Goal: Browse casually: Explore the website without a specific task or goal

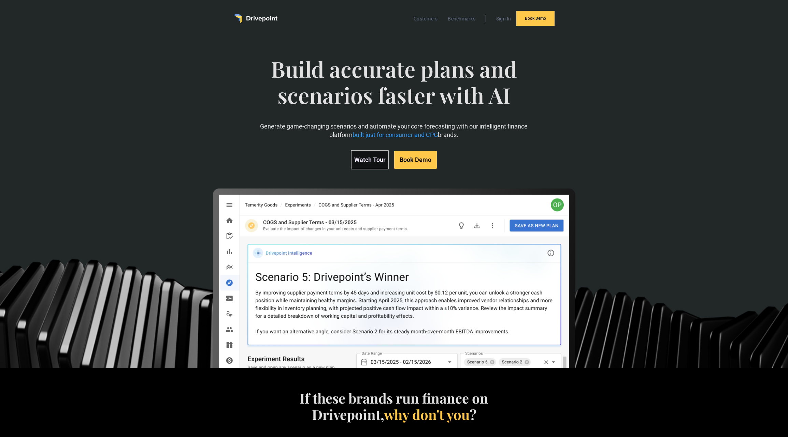
click at [356, 99] on span "Build accurate plans and scenarios faster with AI" at bounding box center [394, 89] width 274 height 66
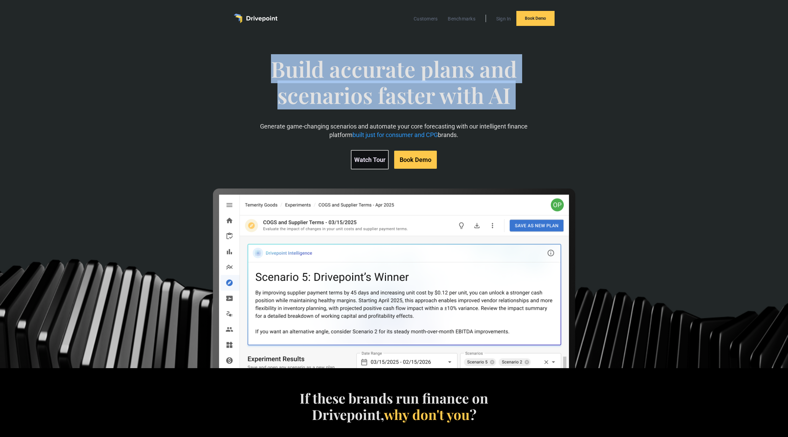
click at [356, 99] on span "Build accurate plans and scenarios faster with AI" at bounding box center [394, 89] width 274 height 66
click at [346, 68] on span "Build accurate plans and scenarios faster with AI" at bounding box center [394, 89] width 274 height 66
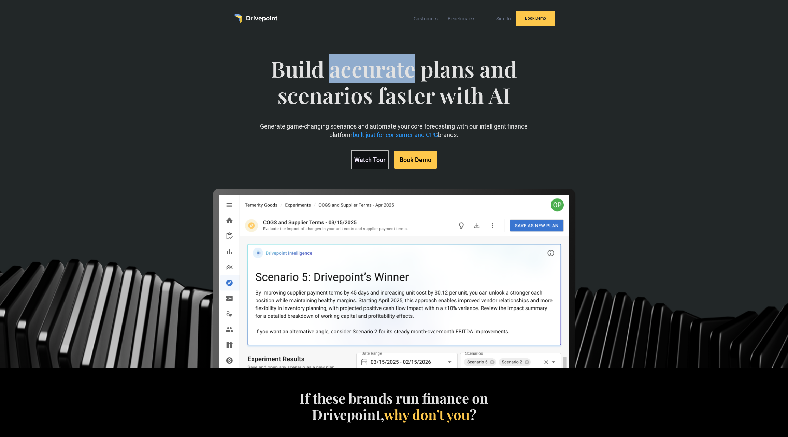
click at [346, 68] on span "Build accurate plans and scenarios faster with AI" at bounding box center [394, 89] width 274 height 66
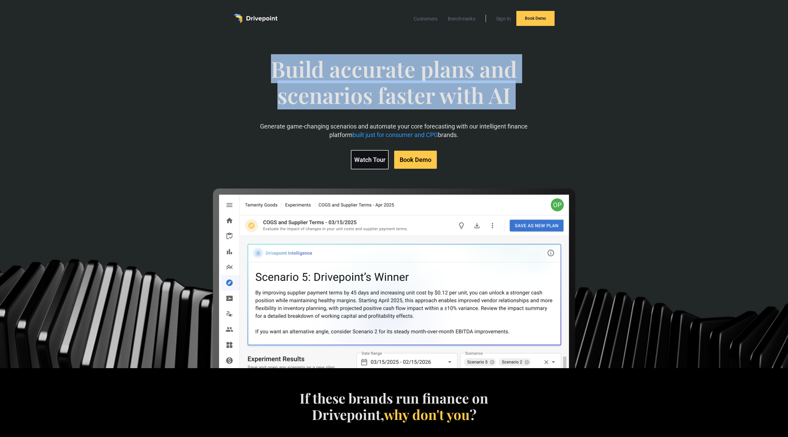
click at [346, 68] on span "Build accurate plans and scenarios faster with AI" at bounding box center [394, 89] width 274 height 66
click at [286, 86] on span "Build accurate plans and scenarios faster with AI" at bounding box center [394, 89] width 274 height 66
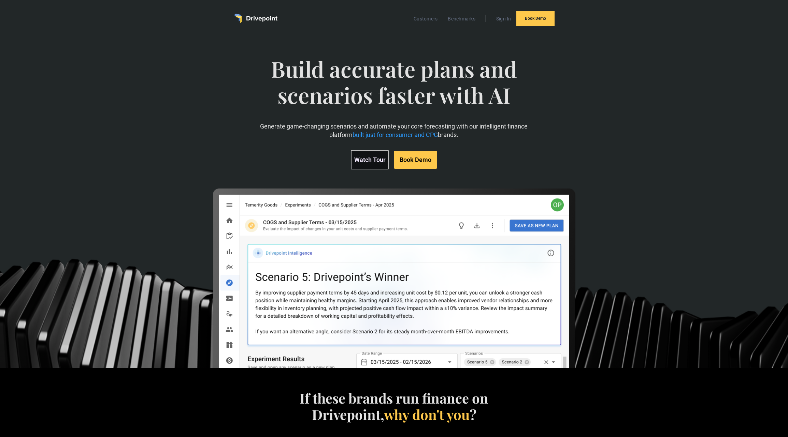
click at [286, 86] on span "Build accurate plans and scenarios faster with AI" at bounding box center [394, 89] width 274 height 66
click at [301, 81] on span "Build accurate plans and scenarios faster with AI" at bounding box center [394, 89] width 274 height 66
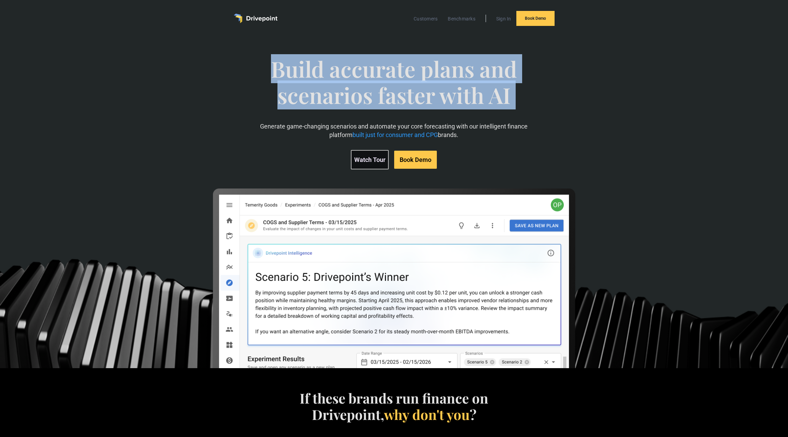
click at [301, 81] on span "Build accurate plans and scenarios faster with AI" at bounding box center [394, 89] width 274 height 66
click at [302, 79] on span "Build accurate plans and scenarios faster with AI" at bounding box center [394, 89] width 274 height 66
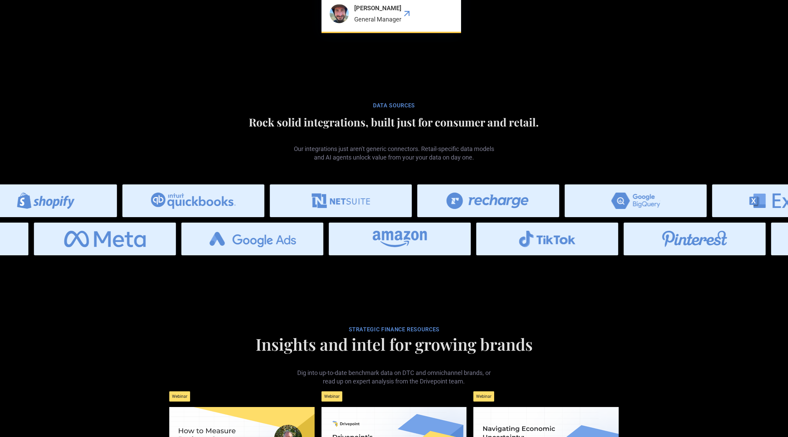
scroll to position [2704, 0]
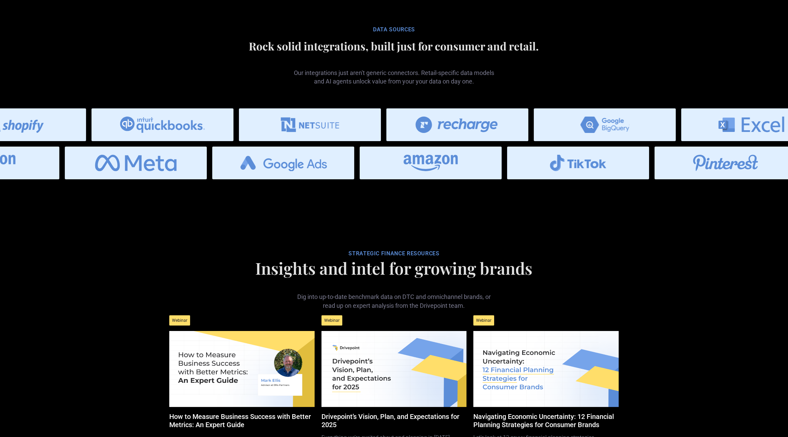
click at [326, 52] on h2 "Rock solid integrations, built just for consumer and retail." at bounding box center [394, 46] width 456 height 12
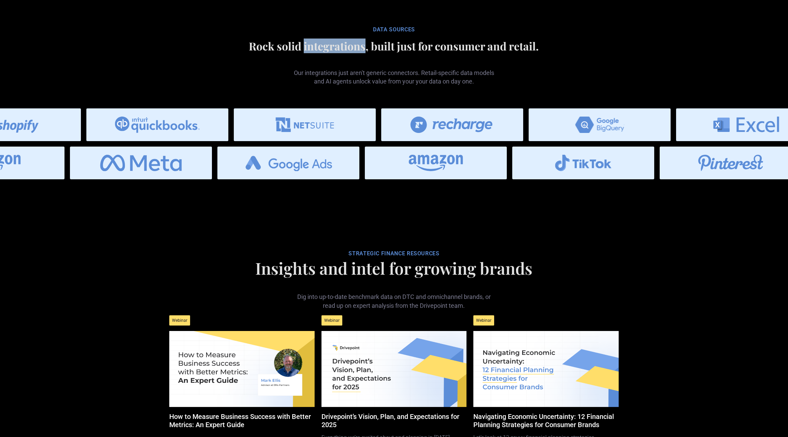
click at [326, 52] on h2 "Rock solid integrations, built just for consumer and retail." at bounding box center [394, 46] width 456 height 12
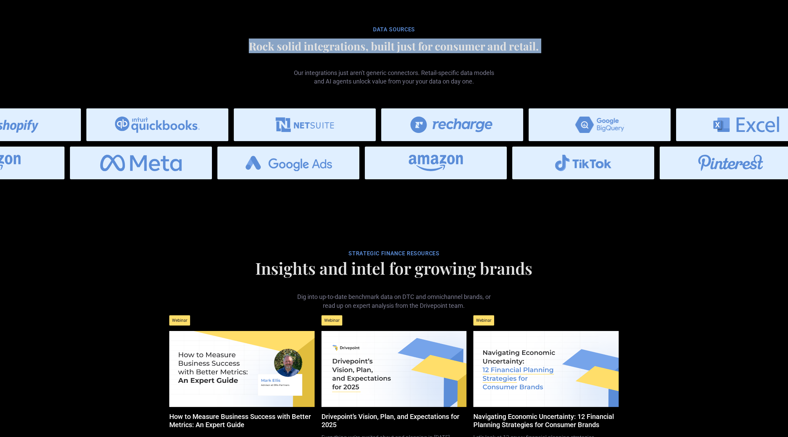
click at [326, 52] on h2 "Rock solid integrations, built just for consumer and retail." at bounding box center [394, 46] width 456 height 12
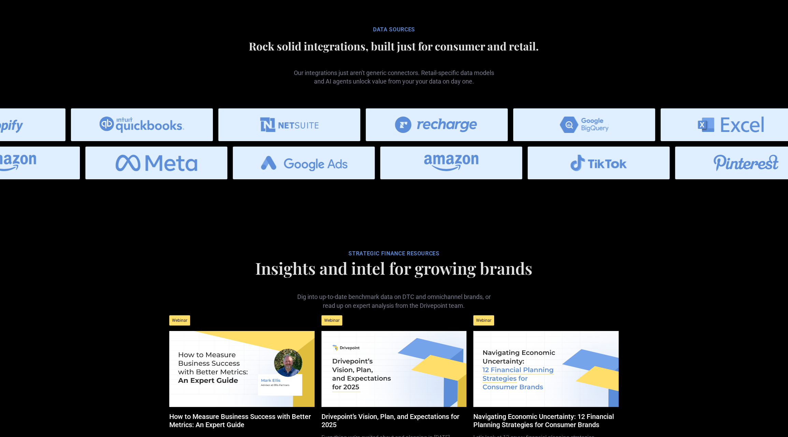
click at [327, 50] on h2 "Rock solid integrations, built just for consumer and retail." at bounding box center [394, 46] width 456 height 12
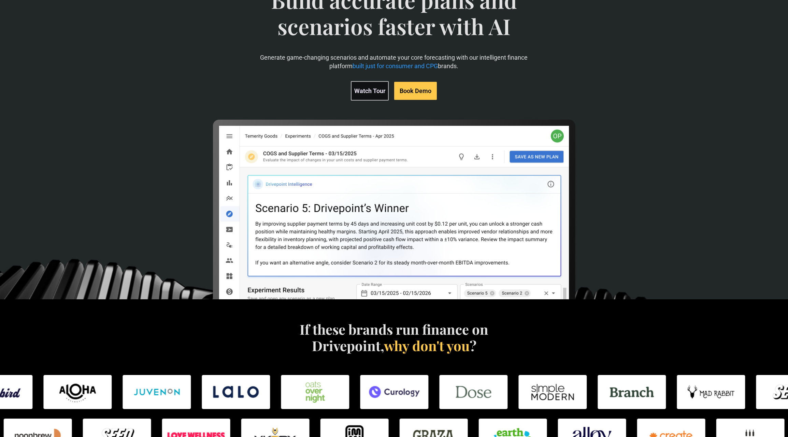
scroll to position [0, 0]
